Goal: Transaction & Acquisition: Download file/media

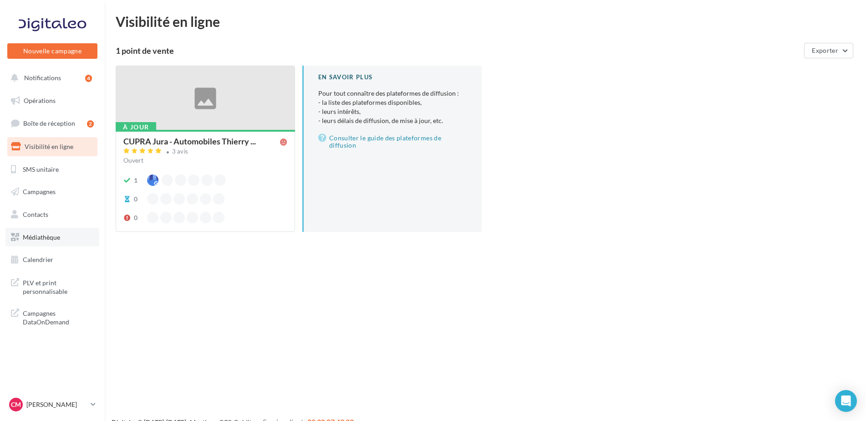
click at [53, 238] on span "Médiathèque" at bounding box center [41, 237] width 37 height 8
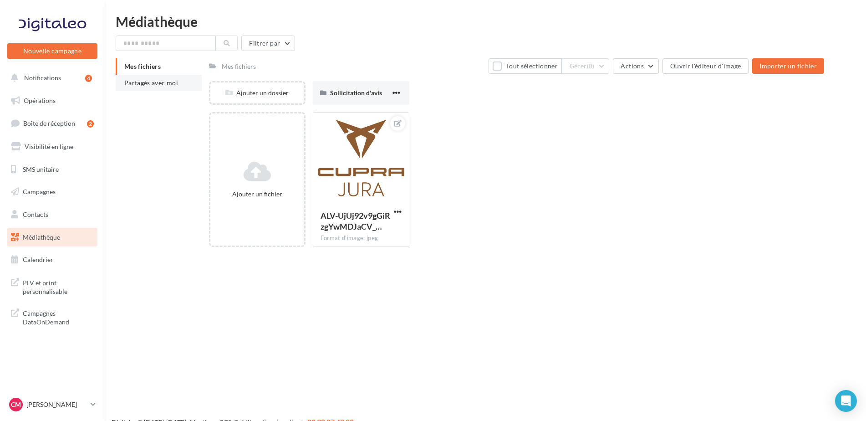
click at [173, 82] on span "Partagés avec moi" at bounding box center [151, 83] width 54 height 8
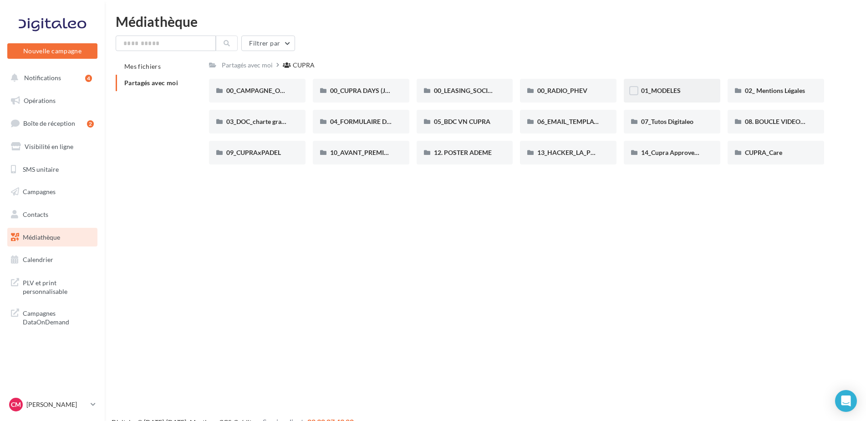
click at [669, 86] on div "01_MODELES" at bounding box center [672, 90] width 62 height 9
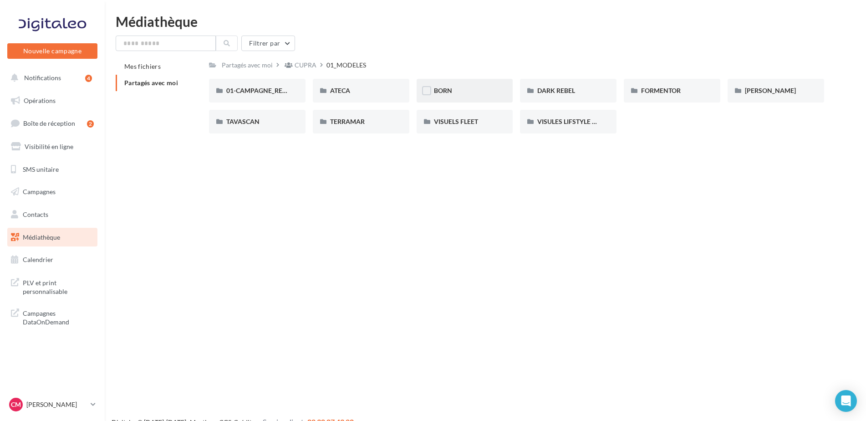
click at [441, 86] on div "BORN" at bounding box center [465, 90] width 62 height 9
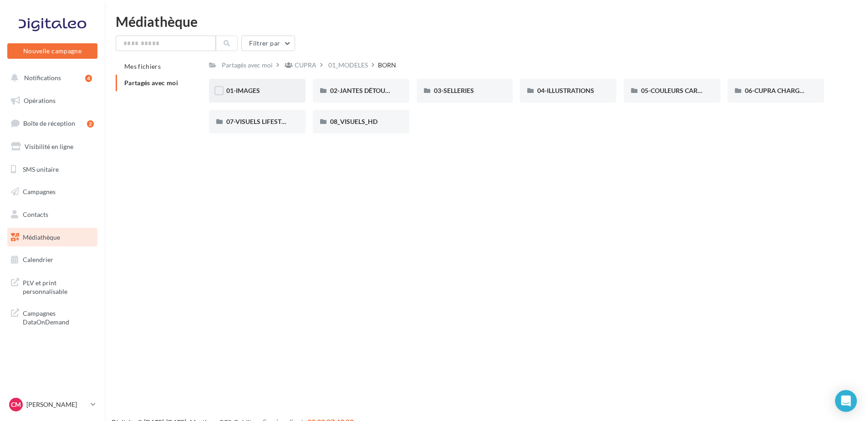
click at [274, 89] on div "01-IMAGES" at bounding box center [257, 90] width 62 height 9
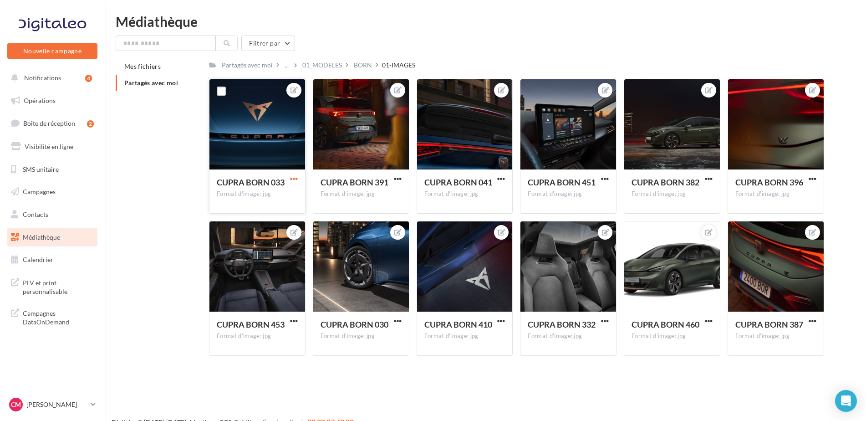
click at [295, 177] on span "button" at bounding box center [294, 179] width 8 height 8
click at [269, 223] on button "Télécharger" at bounding box center [251, 220] width 96 height 24
click at [400, 178] on span "button" at bounding box center [398, 179] width 8 height 8
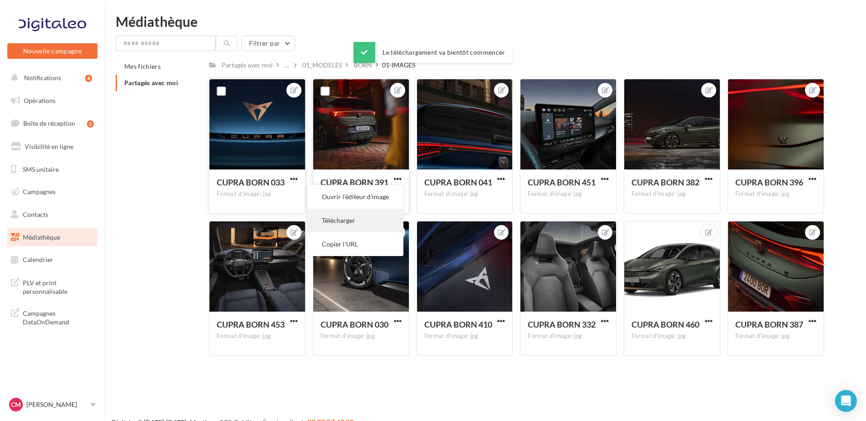
click at [370, 222] on button "Télécharger" at bounding box center [355, 220] width 96 height 24
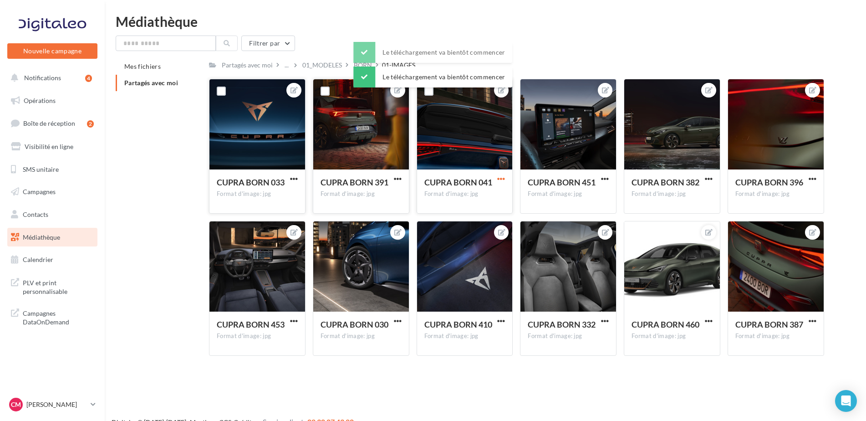
click at [502, 177] on span "button" at bounding box center [501, 179] width 8 height 8
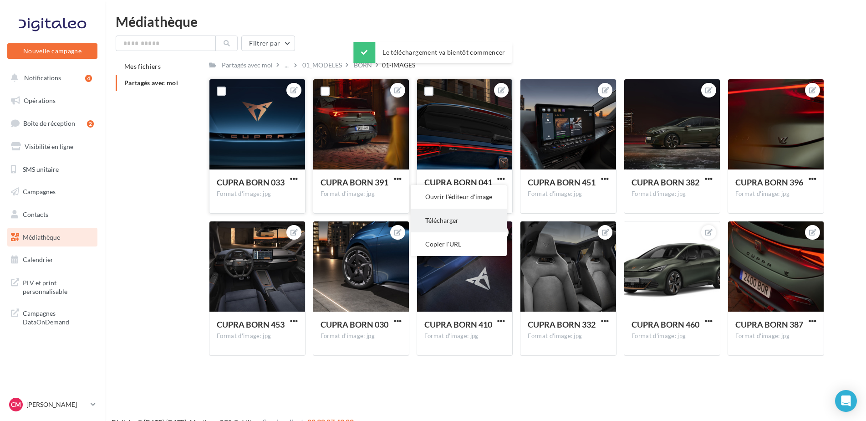
click at [450, 223] on button "Télécharger" at bounding box center [459, 220] width 96 height 24
